Goal: Information Seeking & Learning: Compare options

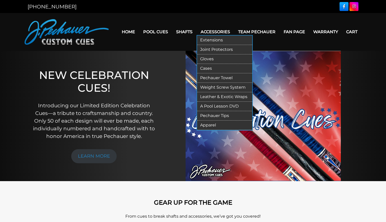
click at [207, 41] on link "Extensions" at bounding box center [224, 40] width 55 height 9
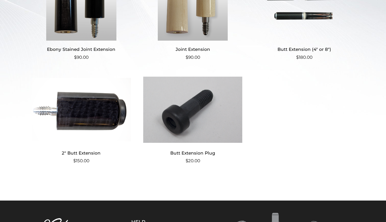
scroll to position [176, 0]
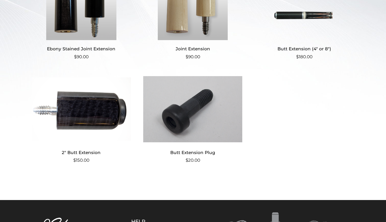
click at [73, 103] on img at bounding box center [81, 109] width 99 height 69
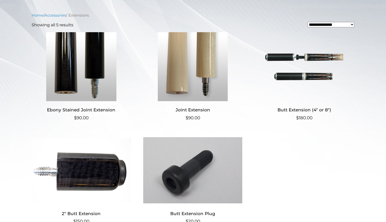
scroll to position [122, 0]
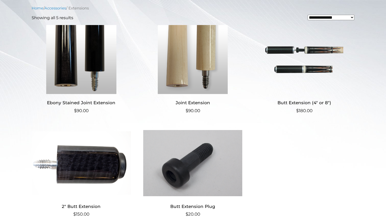
click at [282, 62] on img at bounding box center [304, 59] width 99 height 69
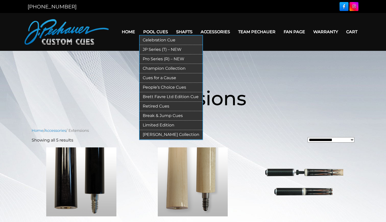
scroll to position [0, 0]
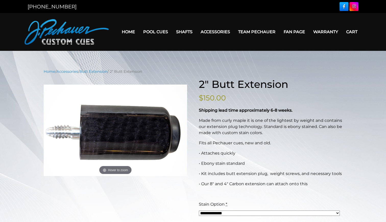
scroll to position [0, 0]
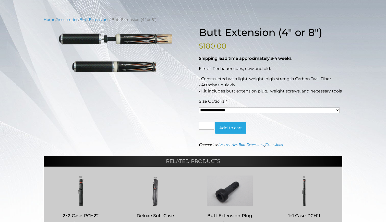
scroll to position [45, 0]
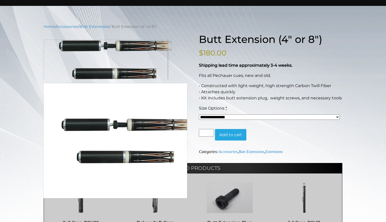
click at [86, 69] on img at bounding box center [116, 60] width 144 height 40
